Goal: Task Accomplishment & Management: Use online tool/utility

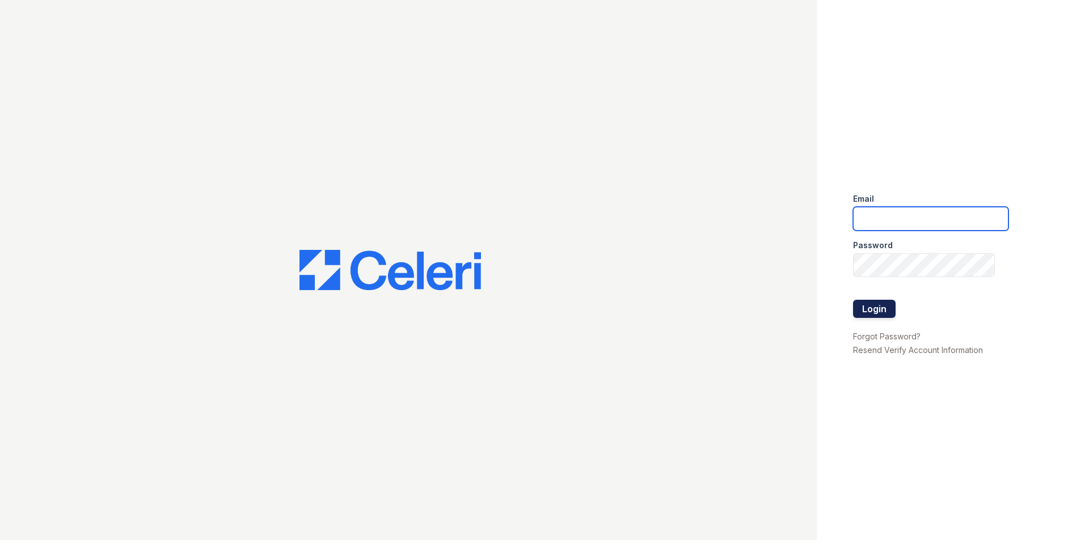
type input "chavelly.bermudez@greystar.com"
click at [875, 301] on button "Login" at bounding box center [874, 309] width 43 height 18
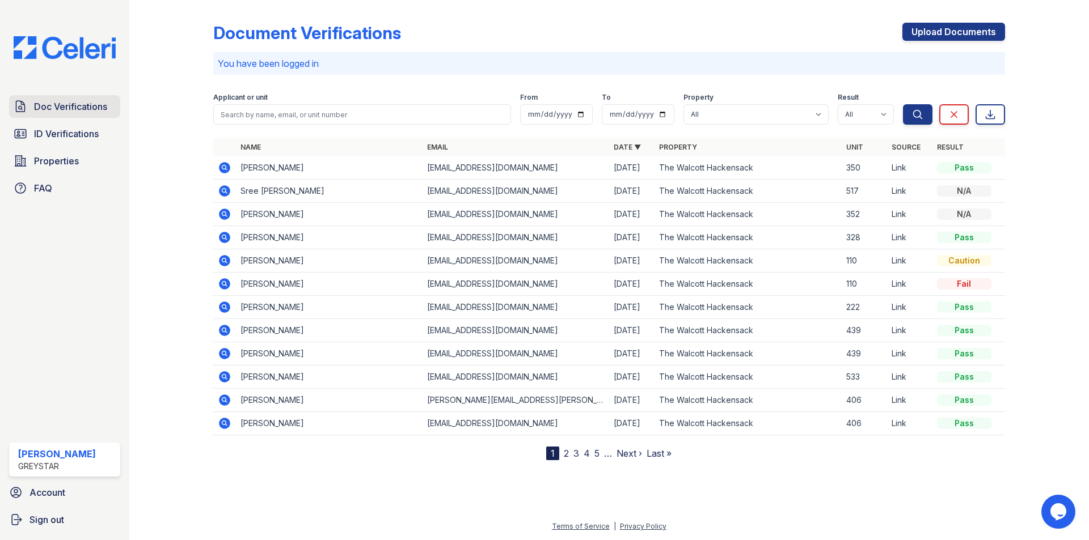
click at [111, 104] on link "Doc Verifications" at bounding box center [64, 106] width 111 height 23
